Goal: Task Accomplishment & Management: Complete application form

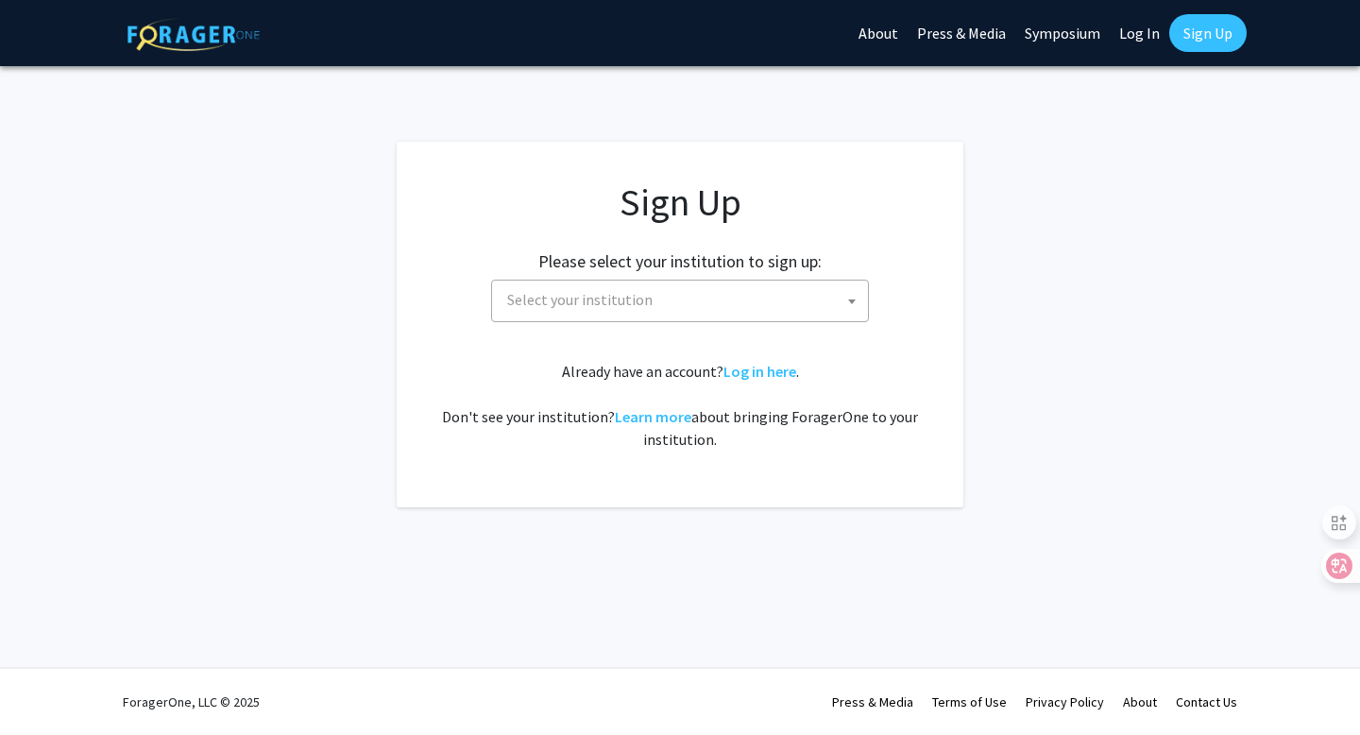
click at [616, 321] on span "Select your institution" at bounding box center [680, 300] width 378 height 42
click at [676, 299] on span "Select your institution" at bounding box center [683, 299] width 368 height 39
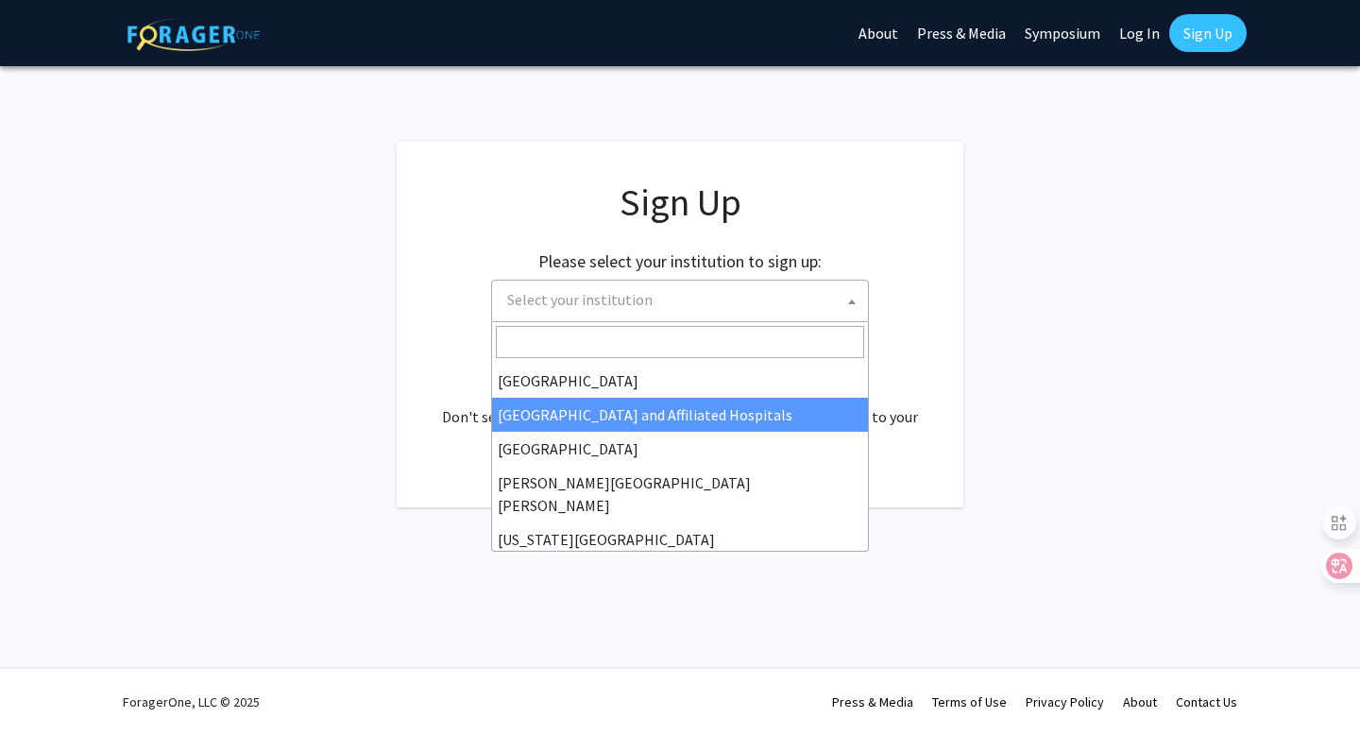
scroll to position [274, 0]
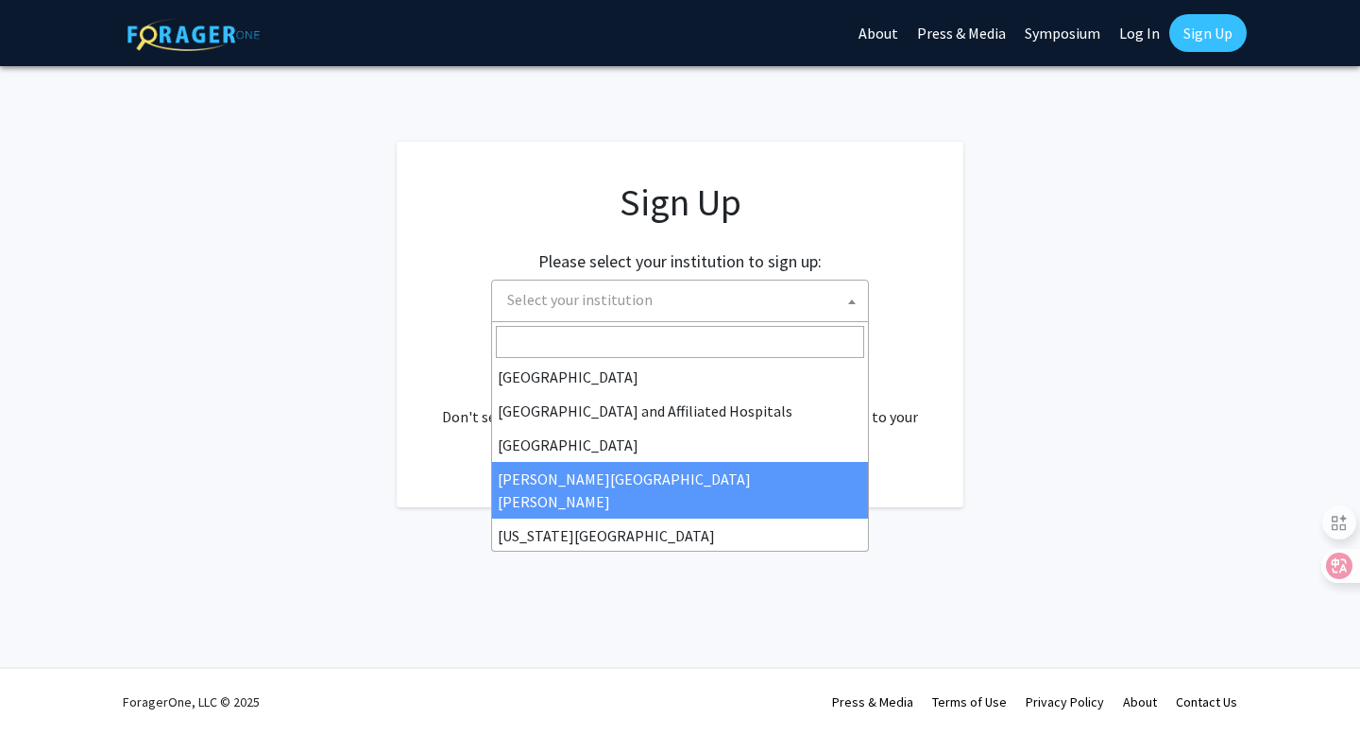
select select "1"
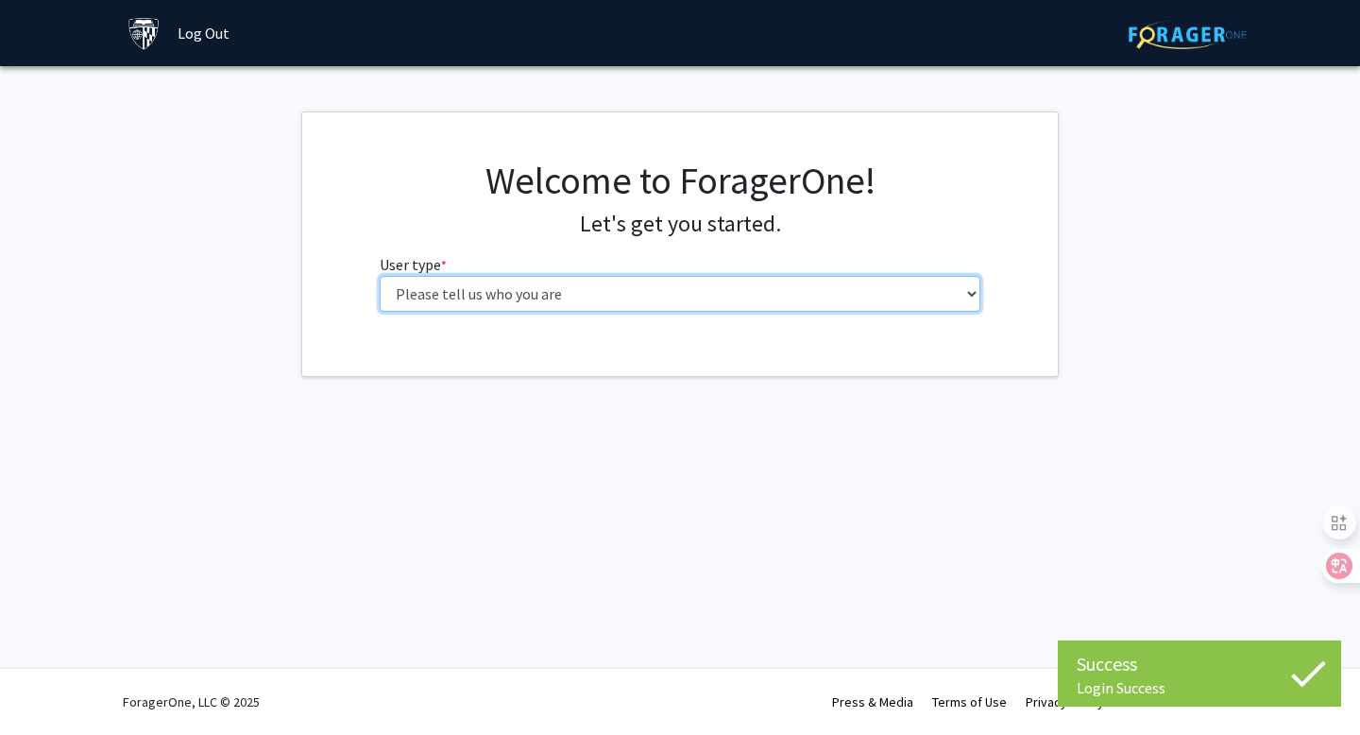
click at [808, 283] on select "Please tell us who you are Undergraduate Student Master's Student Doctoral Cand…" at bounding box center [680, 294] width 601 height 36
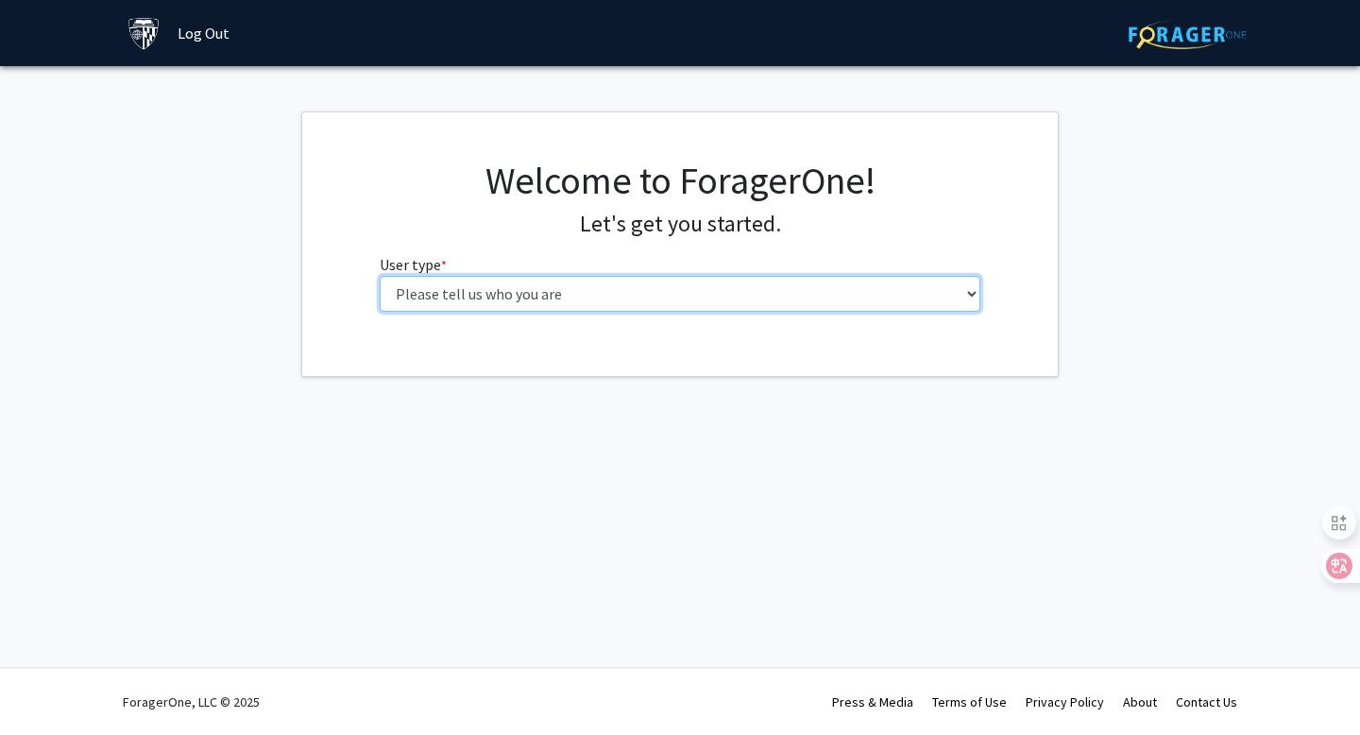
select select "2: masters"
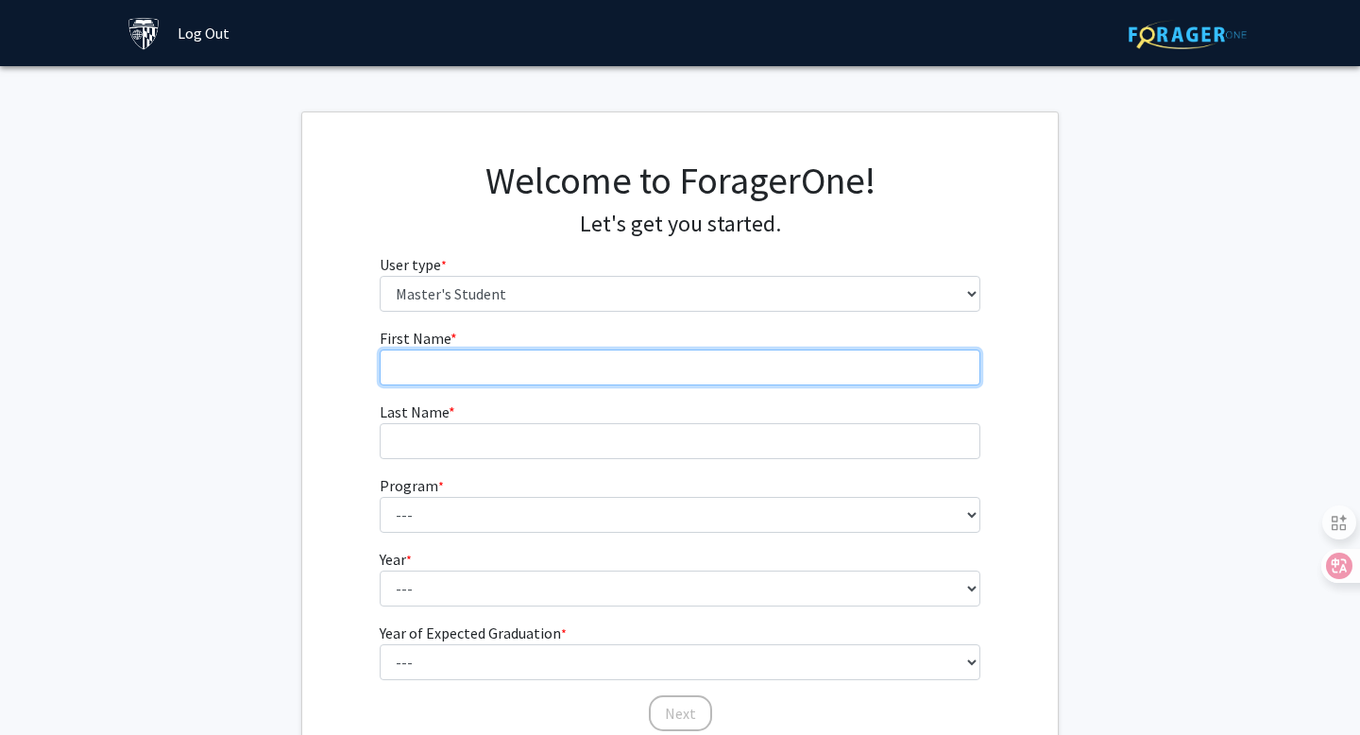
click at [745, 379] on input "First Name * required" at bounding box center [680, 367] width 601 height 36
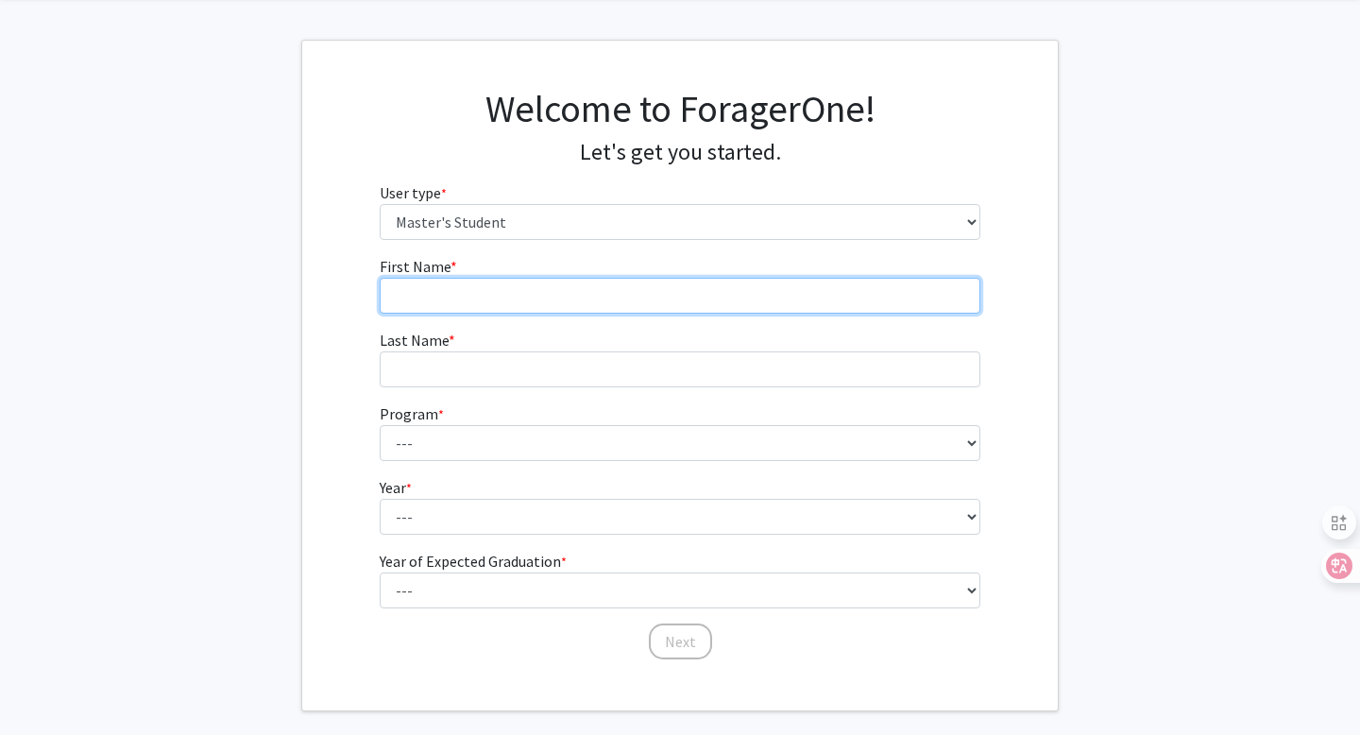
scroll to position [75, 0]
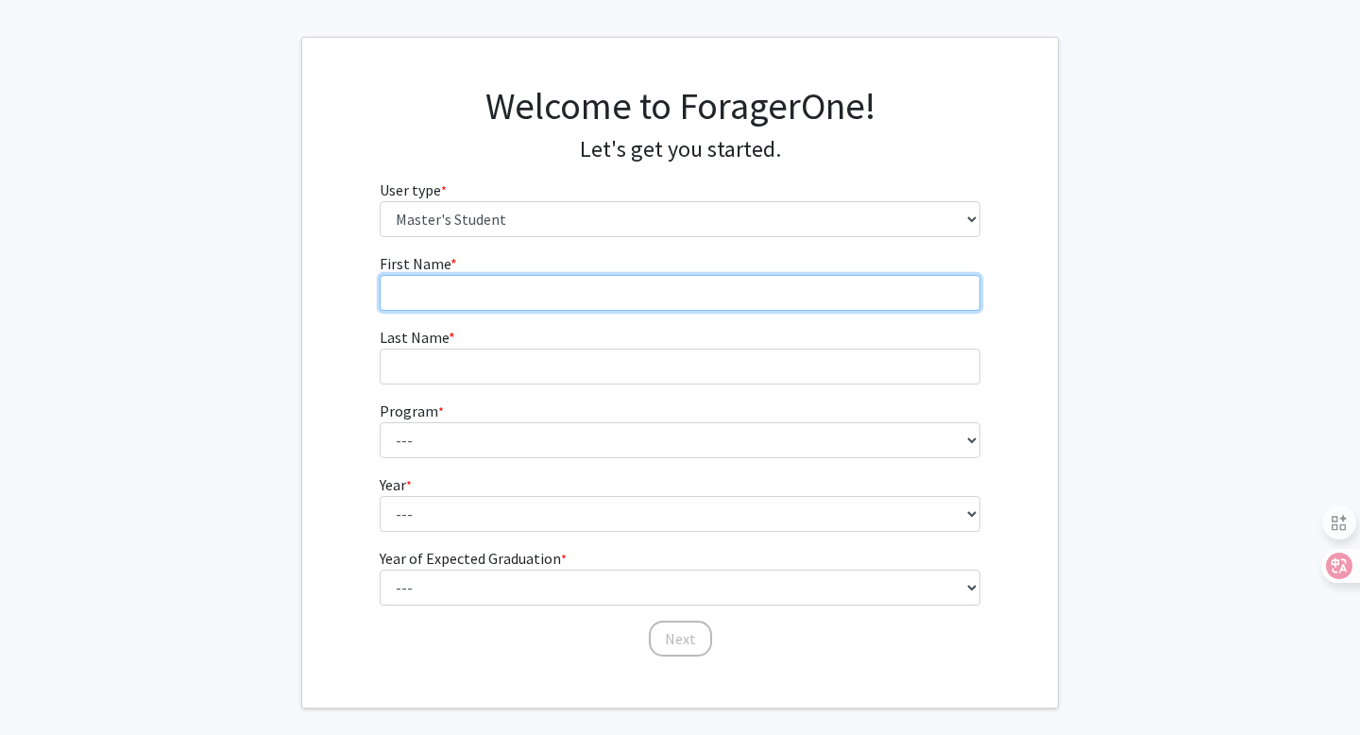
click at [617, 294] on input "First Name * required" at bounding box center [680, 293] width 601 height 36
type input "Yuxuan"
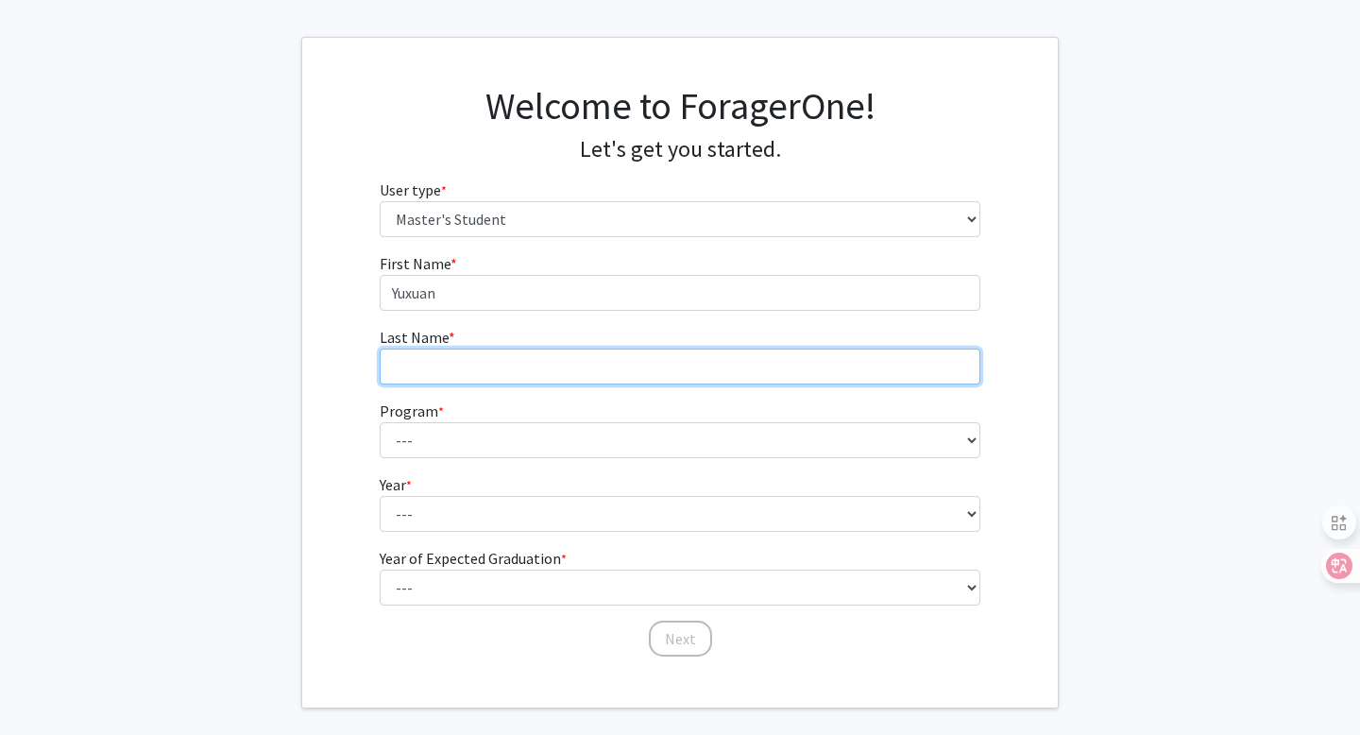
type input "Cai"
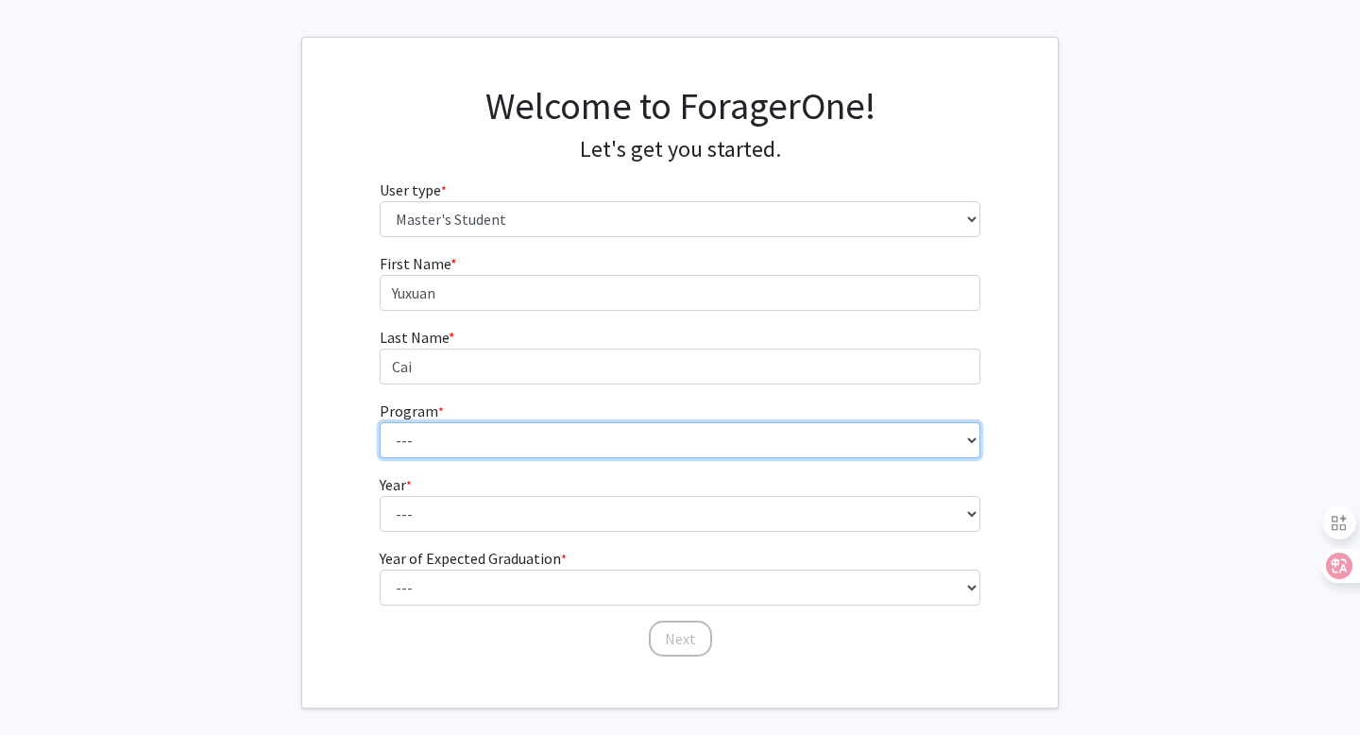
click at [516, 440] on select "--- Anatomy Education Applied and Computational Mathematics Applied Biomedical …" at bounding box center [680, 440] width 601 height 36
select select "35: 25"
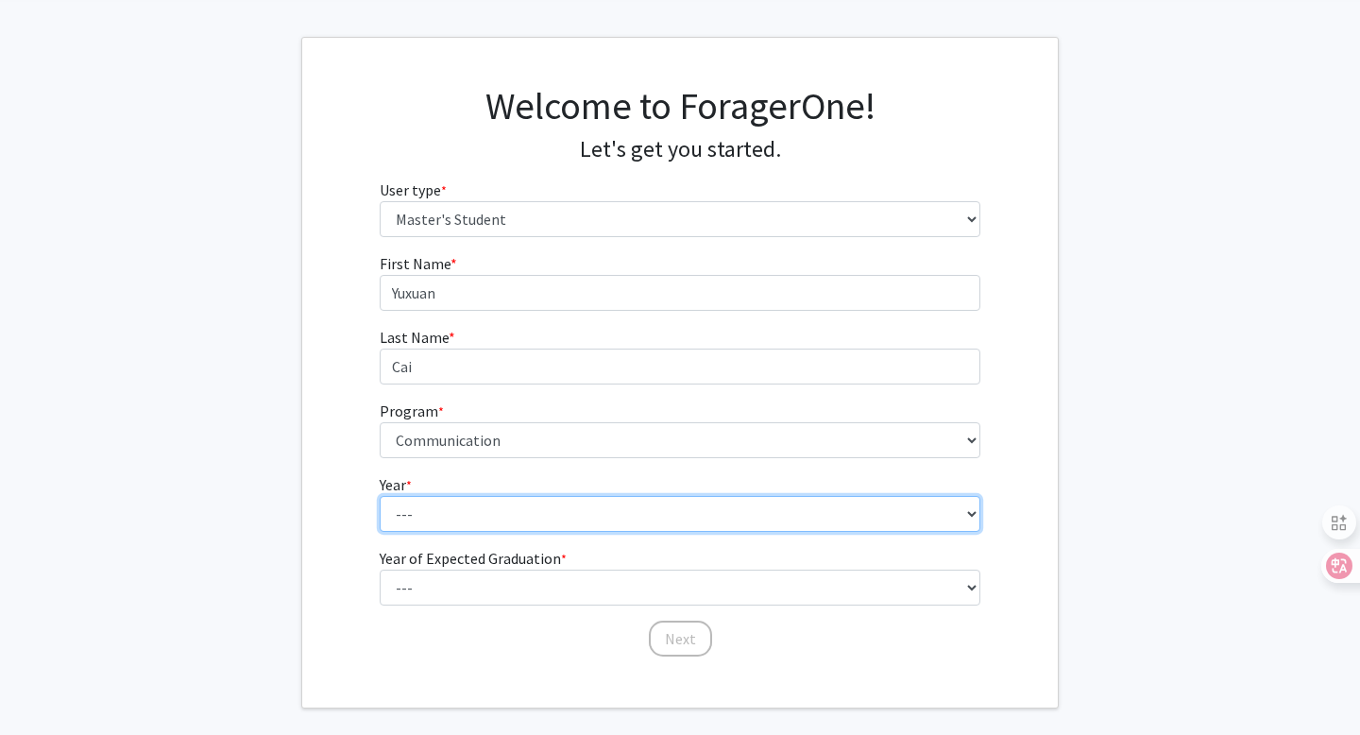
click at [480, 523] on select "--- First Year Second Year" at bounding box center [680, 514] width 601 height 36
select select "1: first_year"
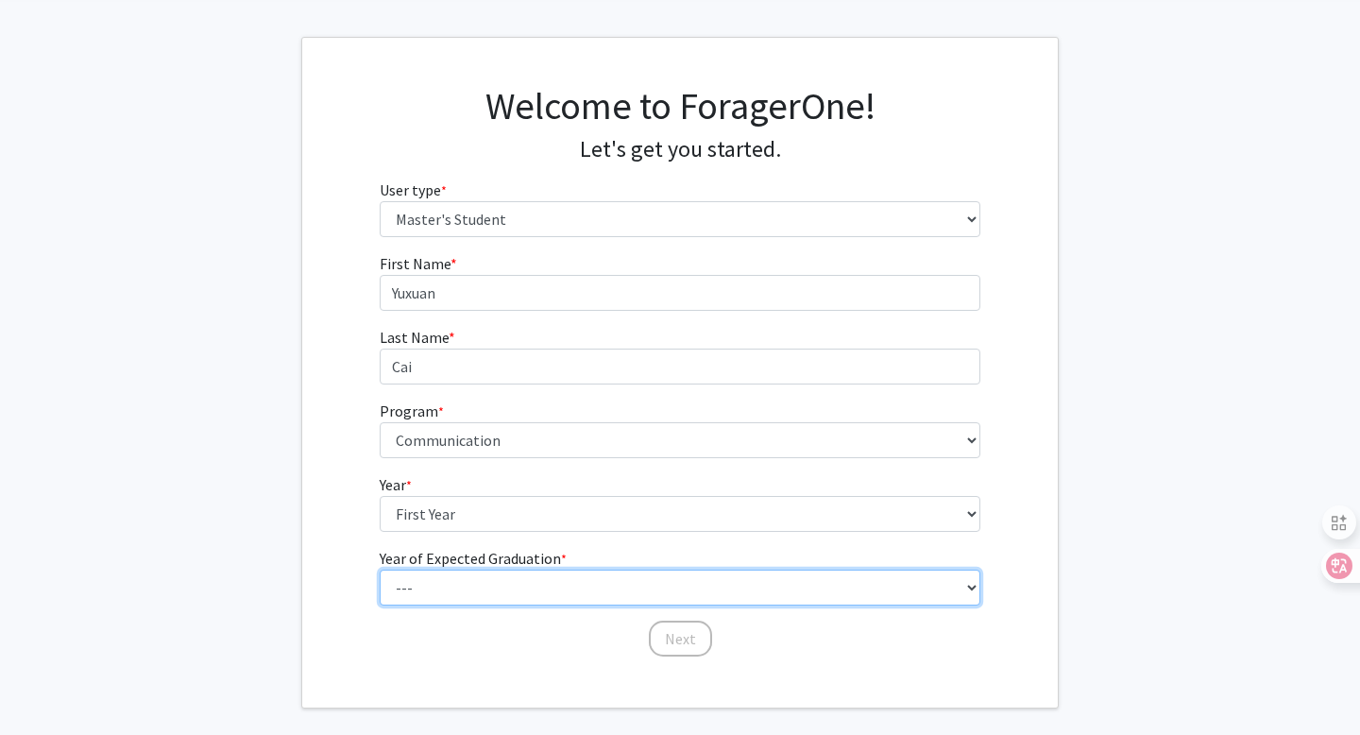
click at [479, 589] on select "--- 2025 2026 2027 2028 2029 2030 2031 2032 2033 2034" at bounding box center [680, 587] width 601 height 36
select select "2: 2026"
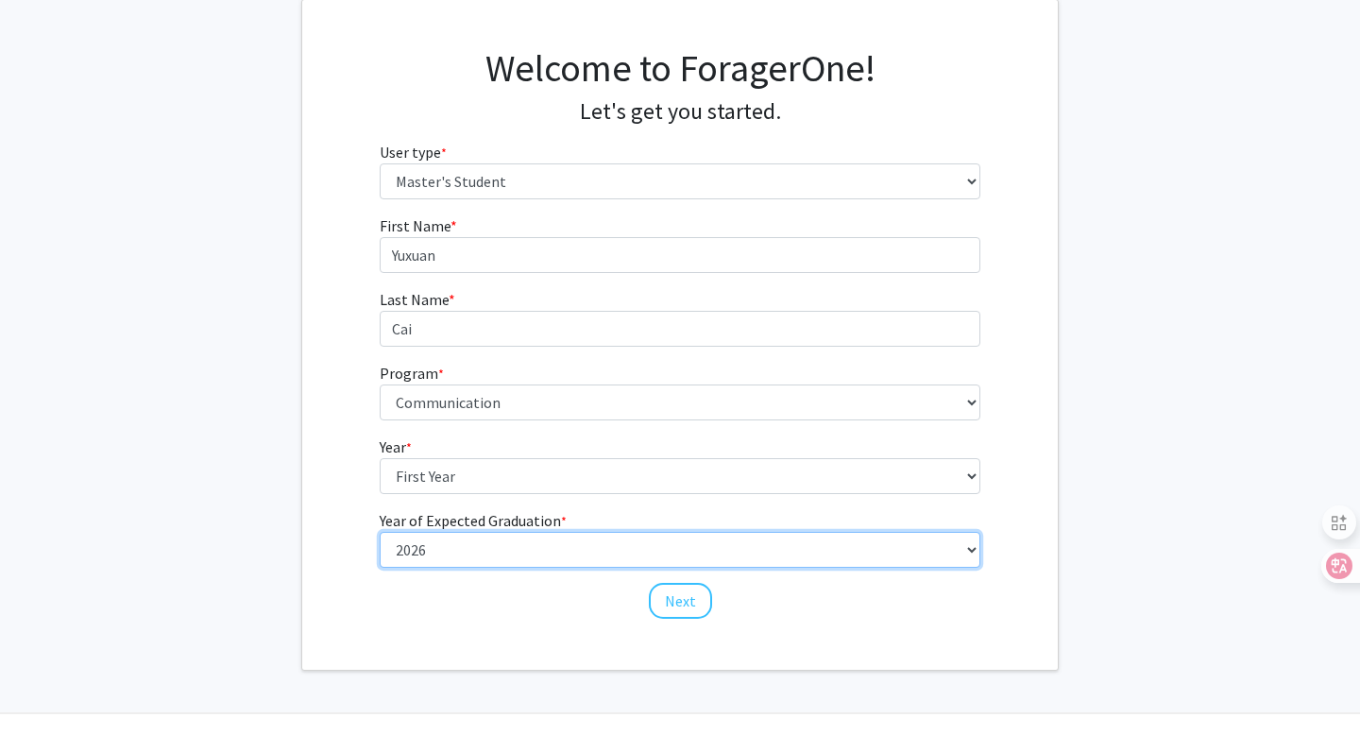
scroll to position [123, 0]
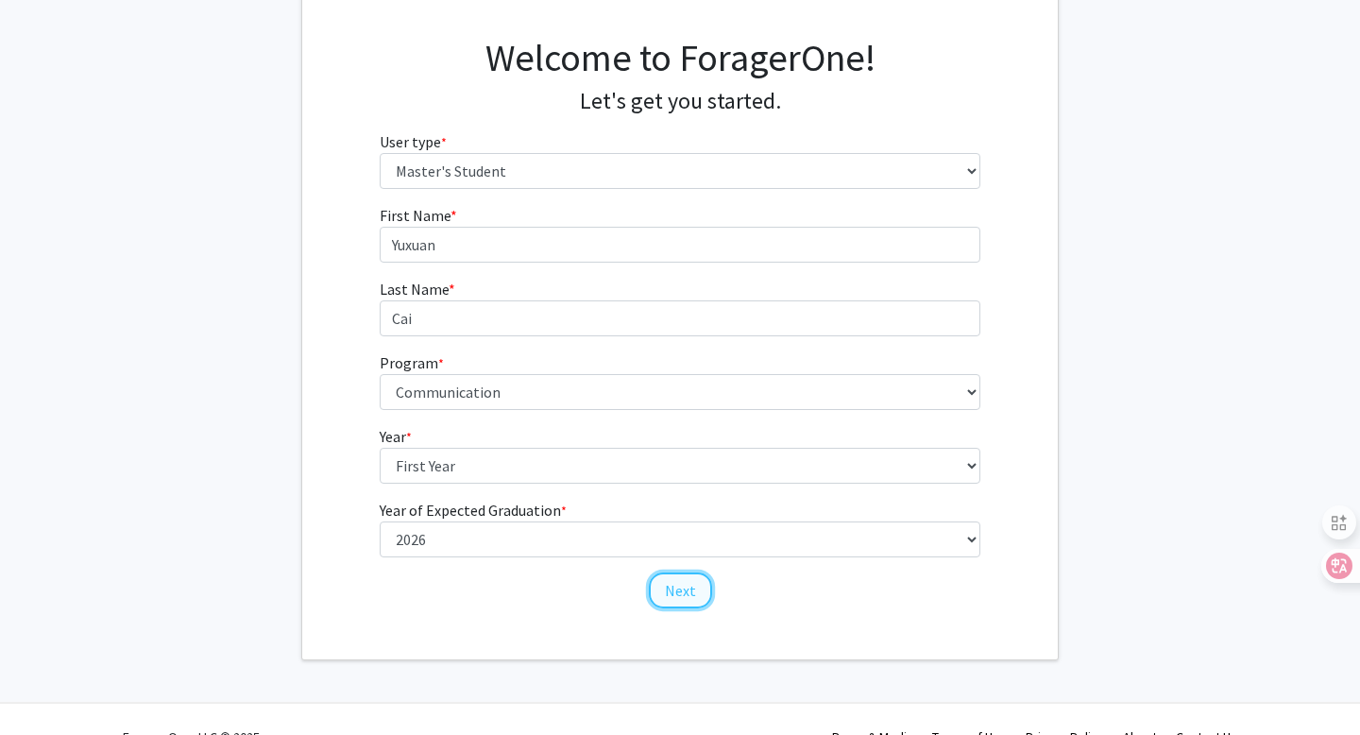
click at [665, 594] on button "Next" at bounding box center [680, 590] width 63 height 36
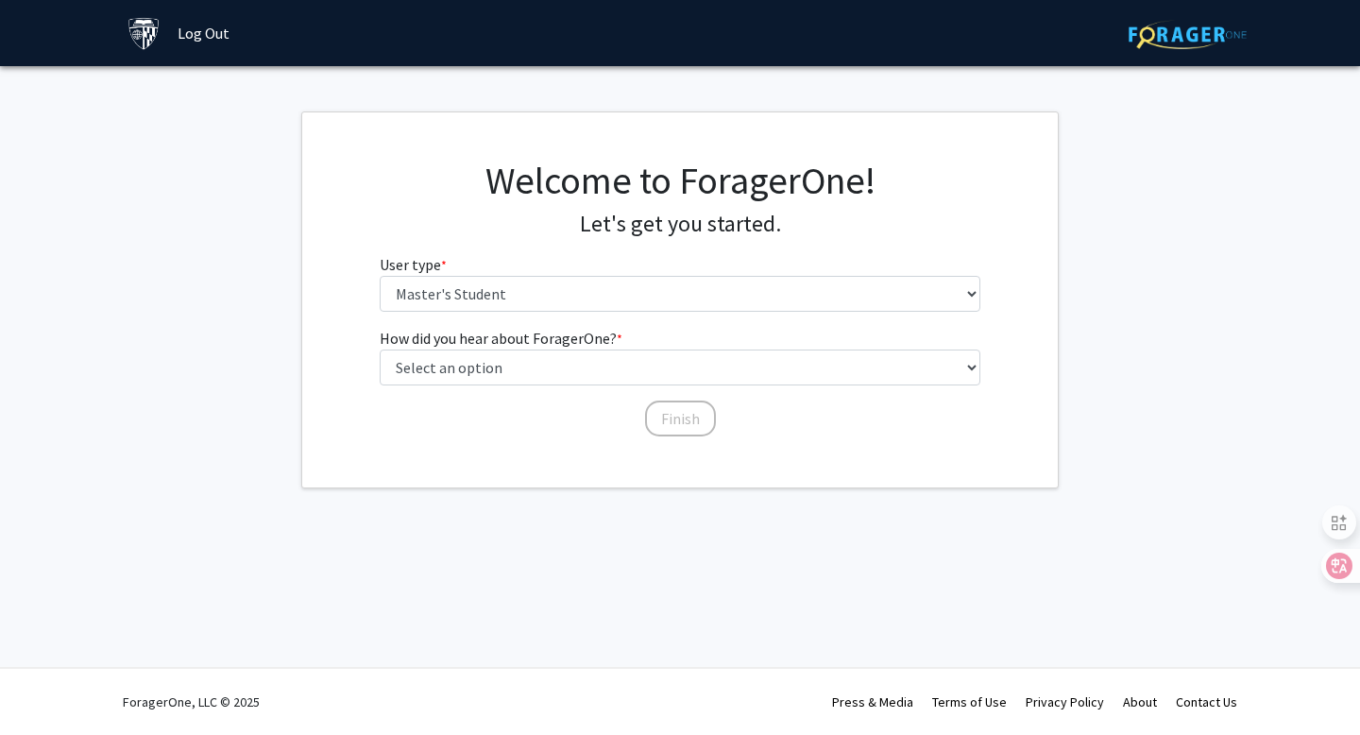
scroll to position [0, 0]
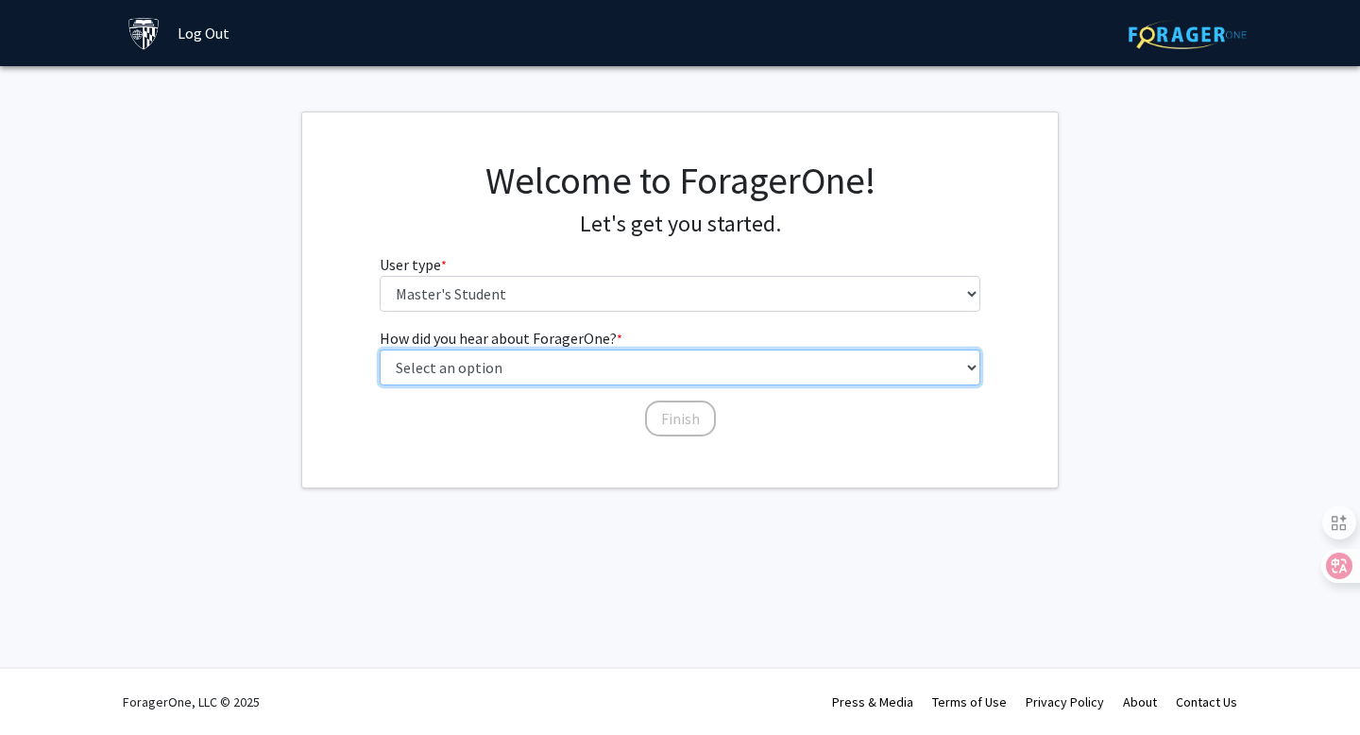
click at [581, 371] on select "Select an option Peer/student recommendation Faculty/staff recommendation Unive…" at bounding box center [680, 367] width 601 height 36
select select "3: university_website"
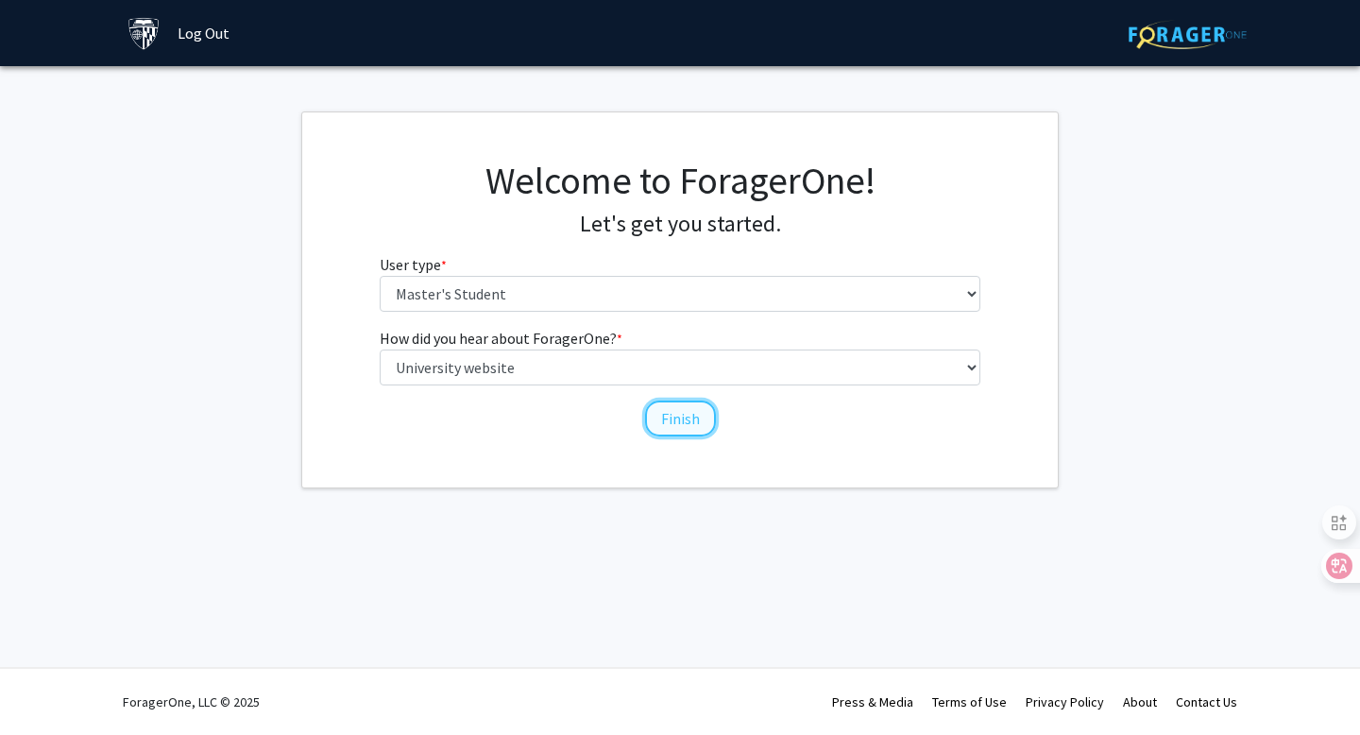
click at [664, 414] on button "Finish" at bounding box center [680, 418] width 71 height 36
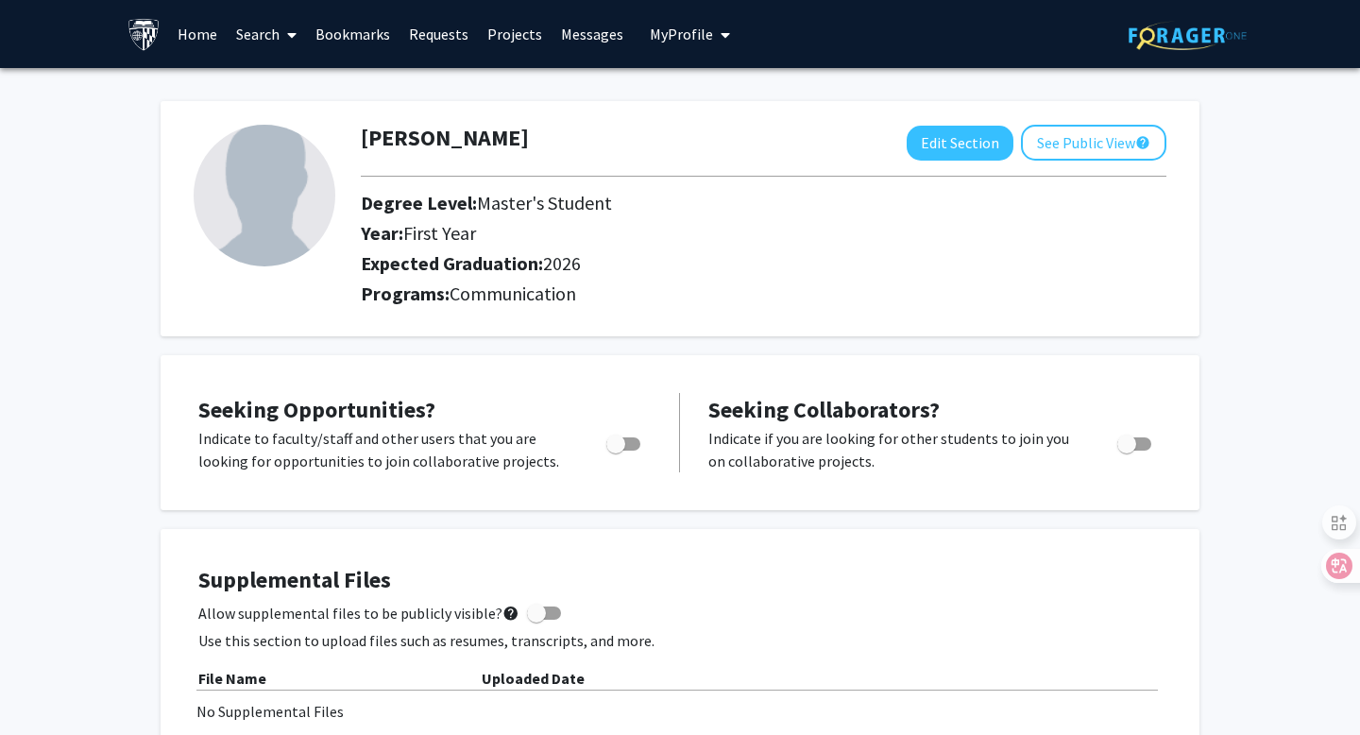
click at [932, 433] on p "Indicate if you are looking for other students to join you on collaborative pro…" at bounding box center [894, 449] width 373 height 45
click at [619, 439] on span "Toggle" at bounding box center [615, 443] width 19 height 19
click at [616, 450] on input "Are you actively seeking opportunities?" at bounding box center [615, 450] width 1 height 1
click at [619, 439] on span "Toggle" at bounding box center [623, 443] width 34 height 13
click at [616, 450] on input "Are you actively seeking opportunities?" at bounding box center [615, 450] width 1 height 1
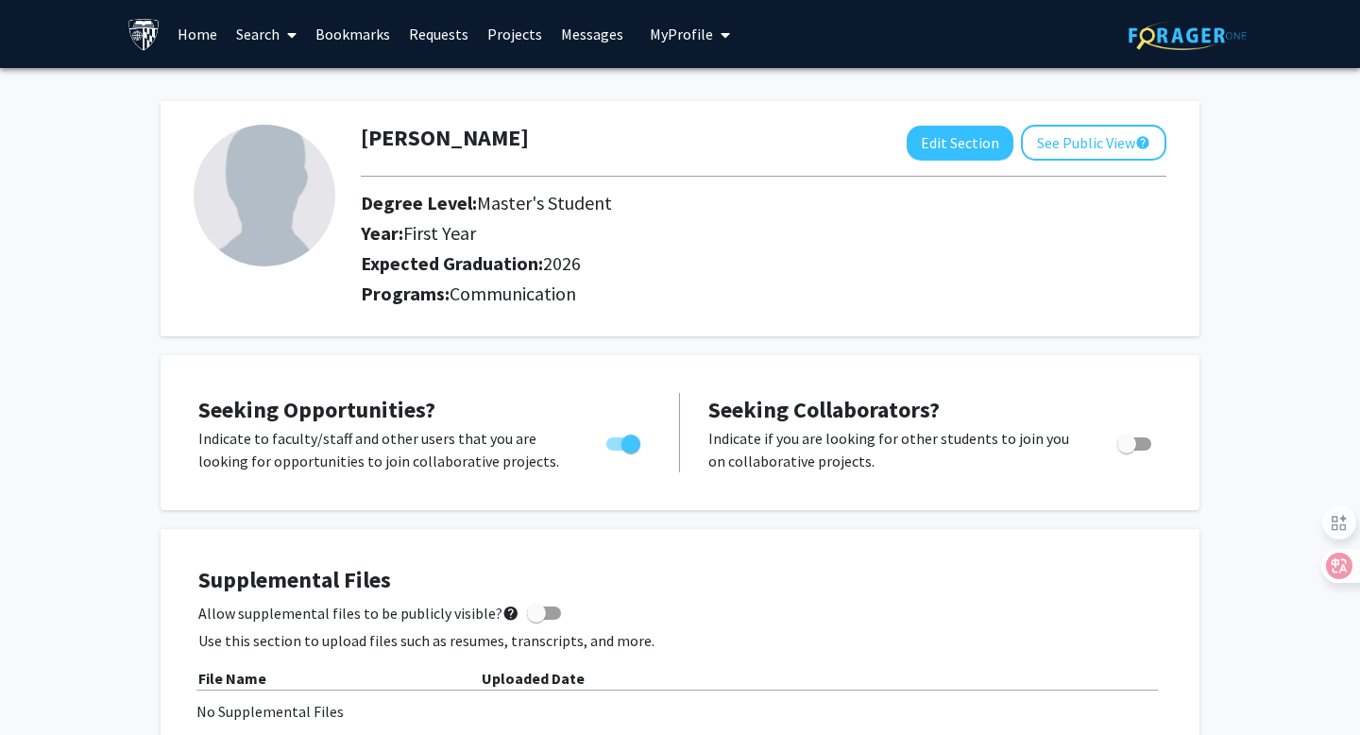
checkbox input "false"
